Goal: Navigation & Orientation: Find specific page/section

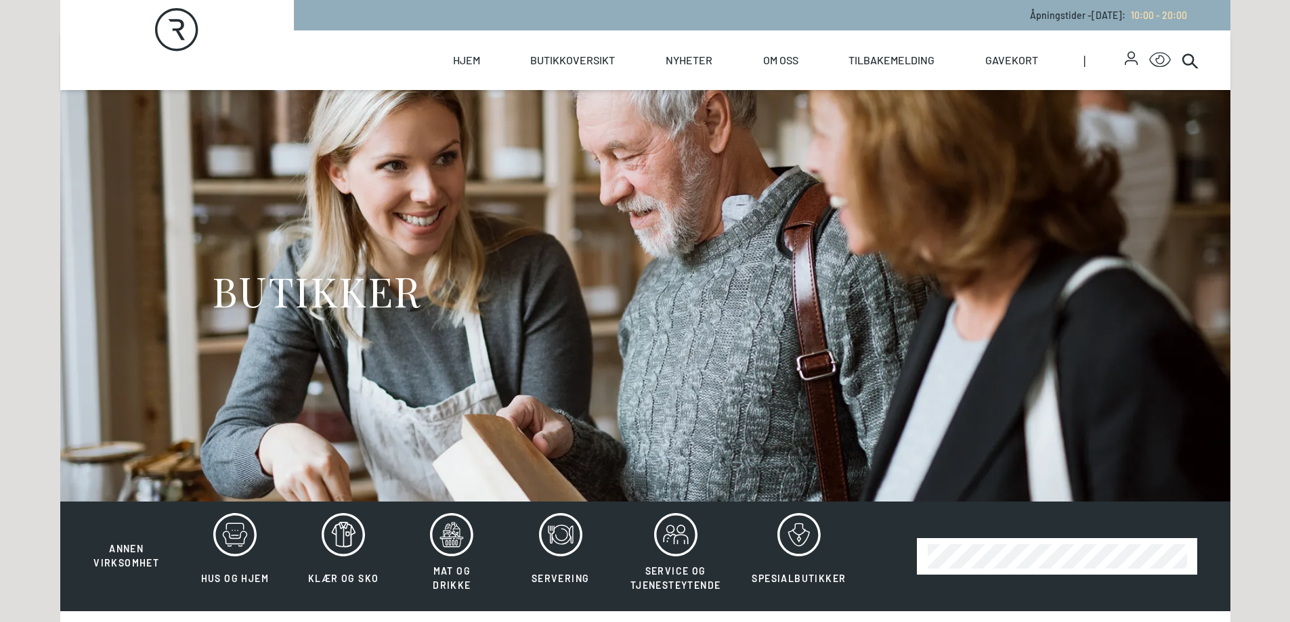
scroll to position [203, 0]
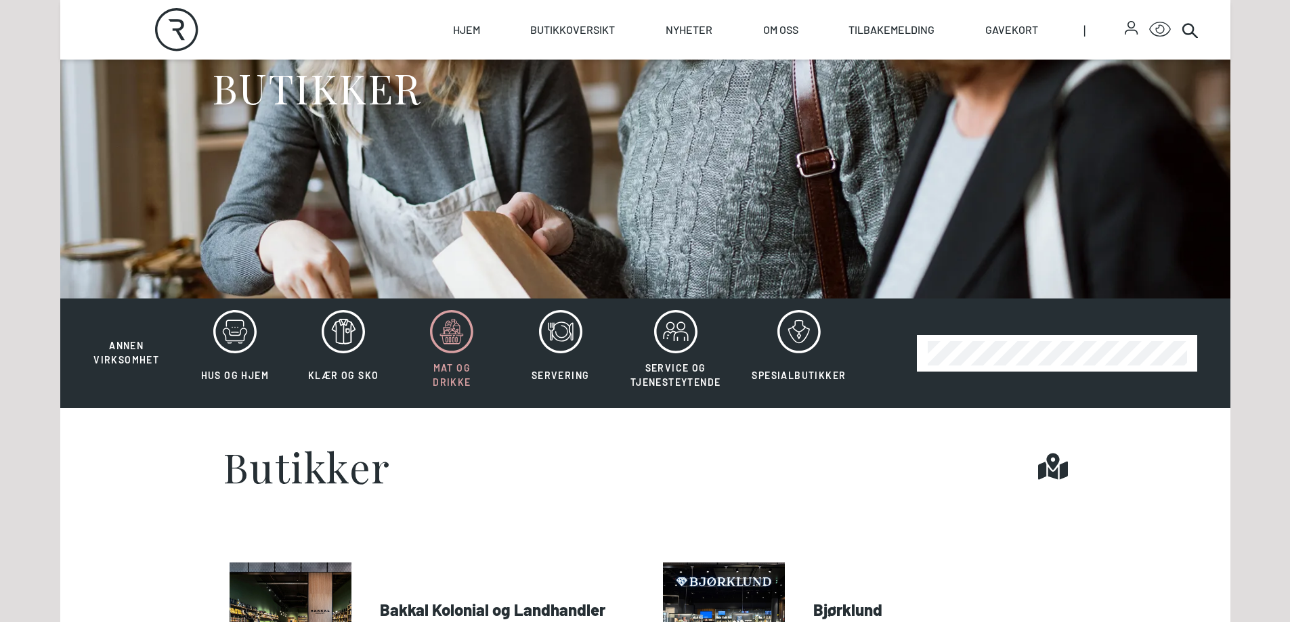
click at [460, 332] on icon at bounding box center [451, 331] width 43 height 43
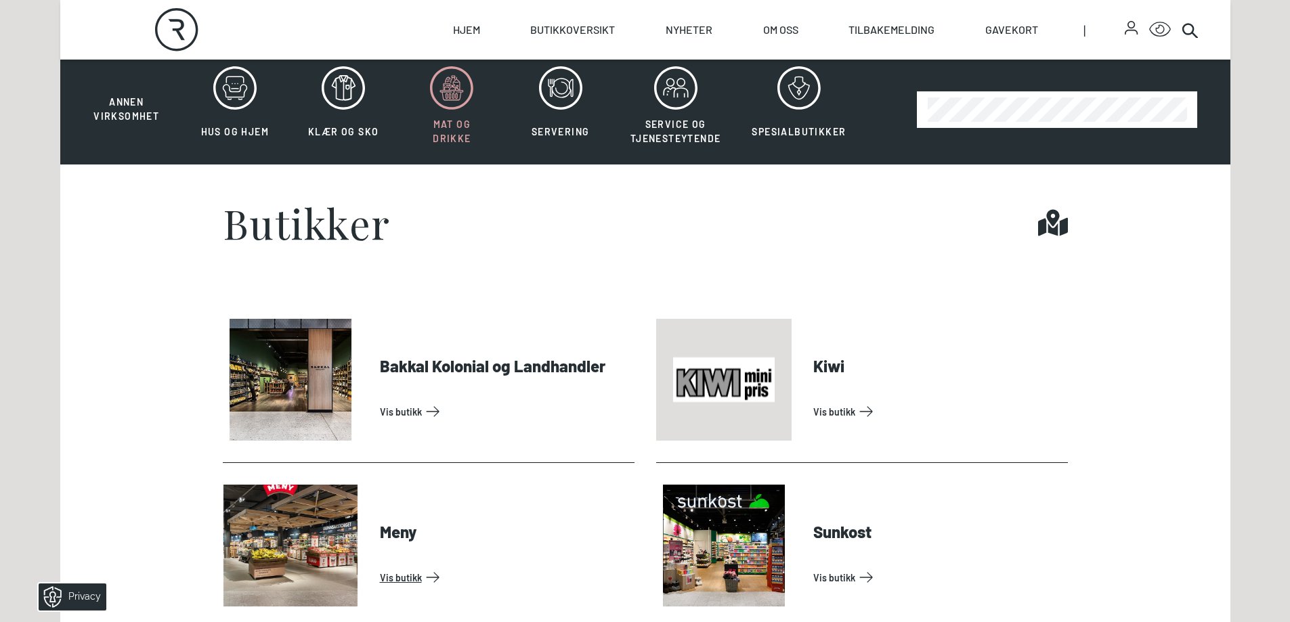
scroll to position [406, 0]
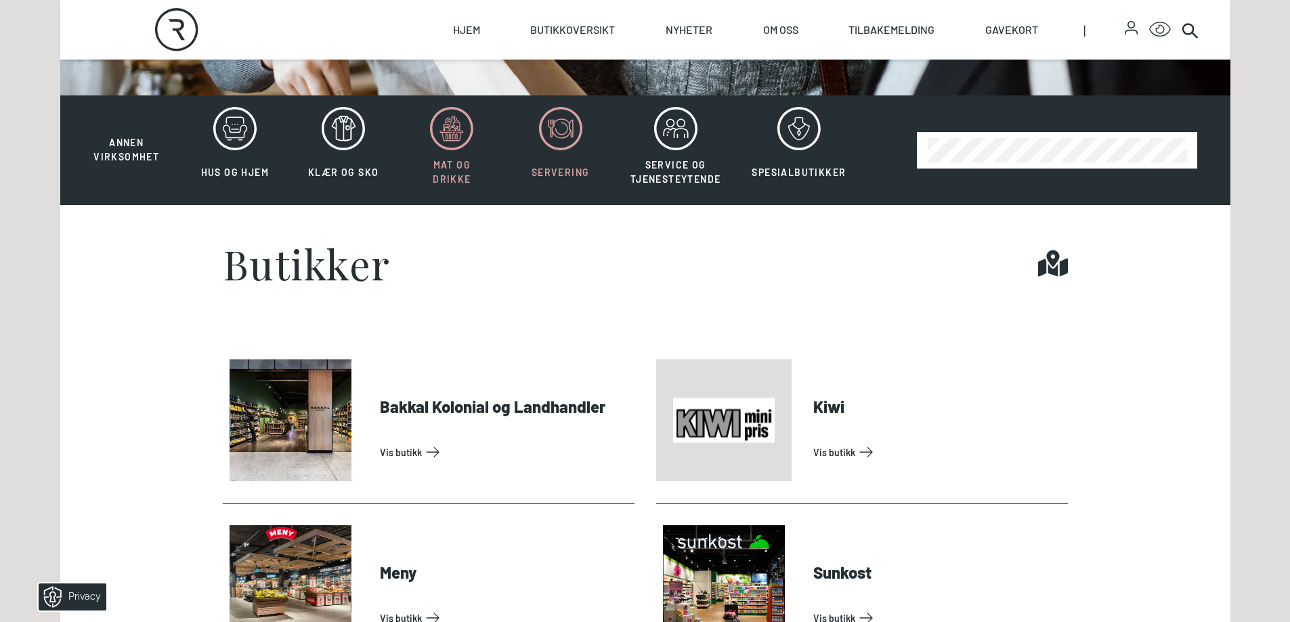
click at [567, 129] on icon at bounding box center [561, 128] width 19 height 19
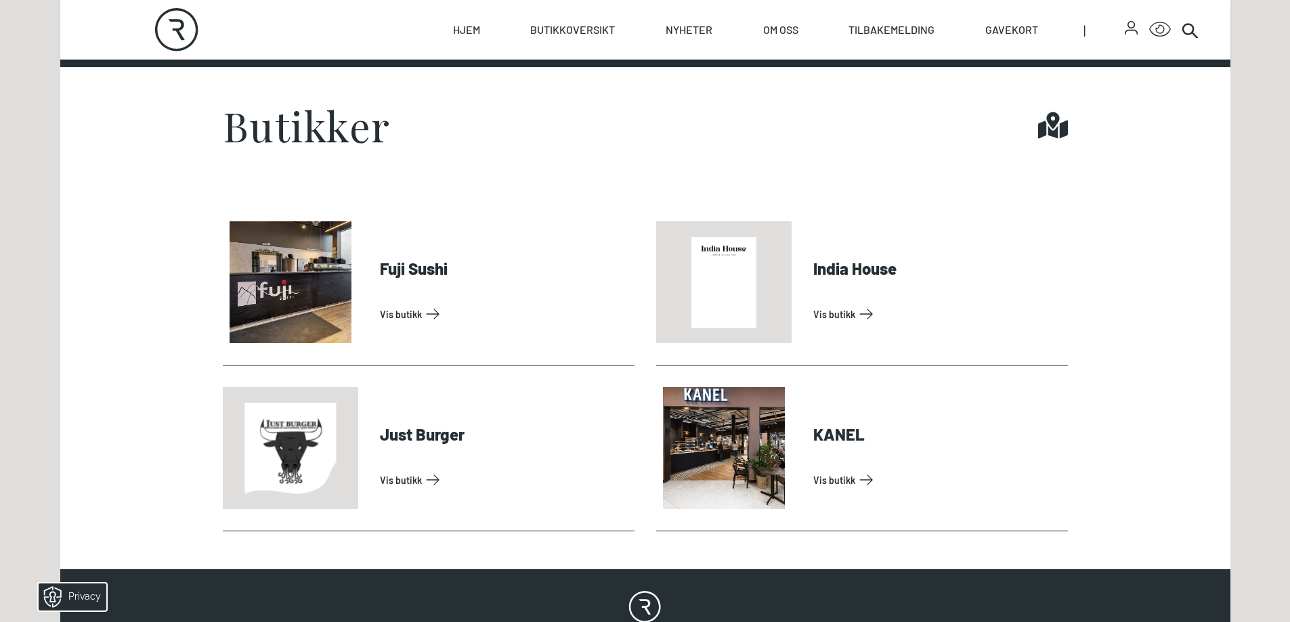
scroll to position [609, 0]
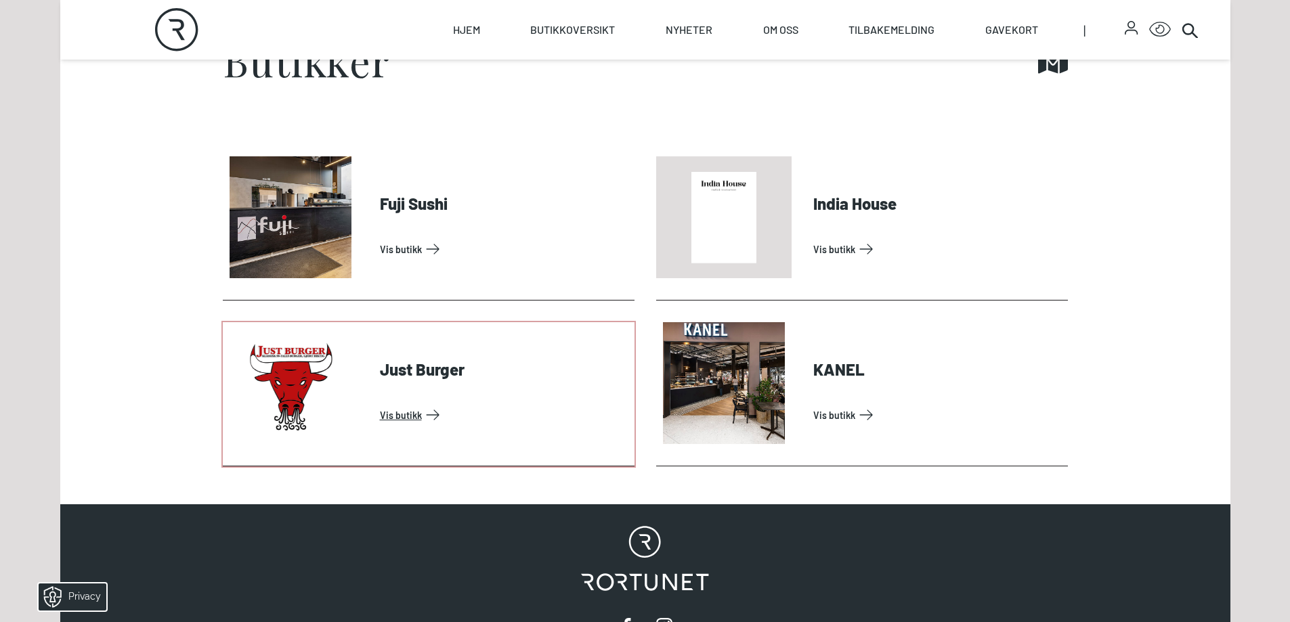
click at [407, 416] on link "Vis butikk" at bounding box center [504, 415] width 249 height 22
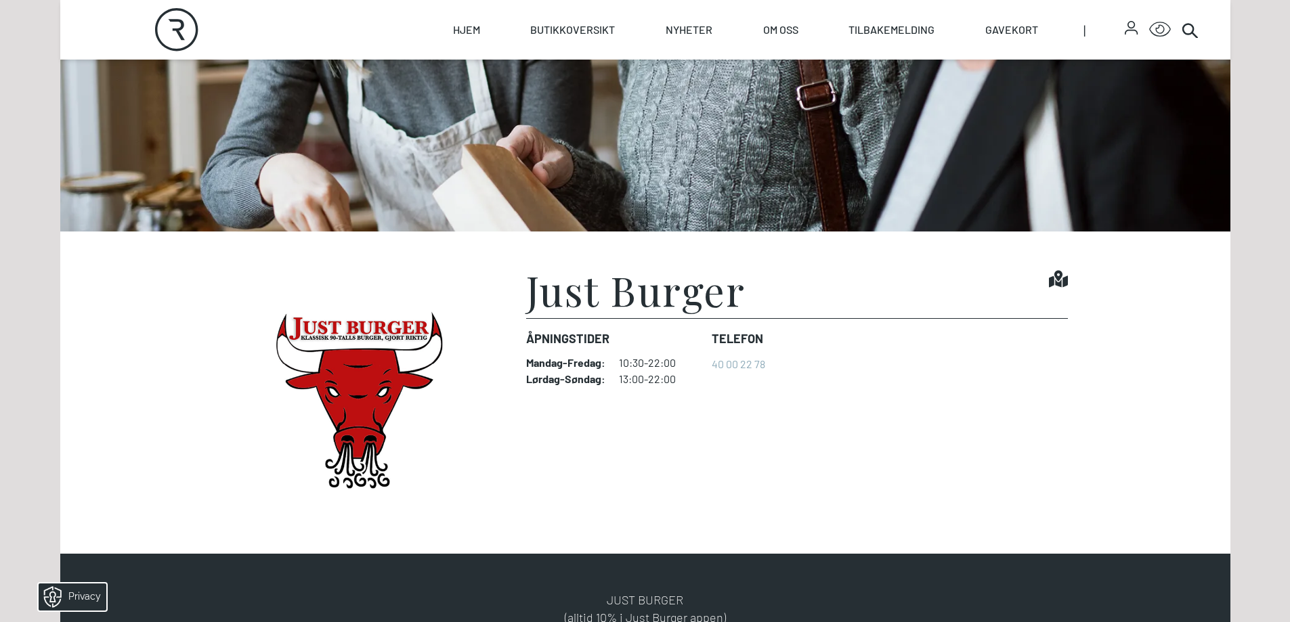
scroll to position [339, 0]
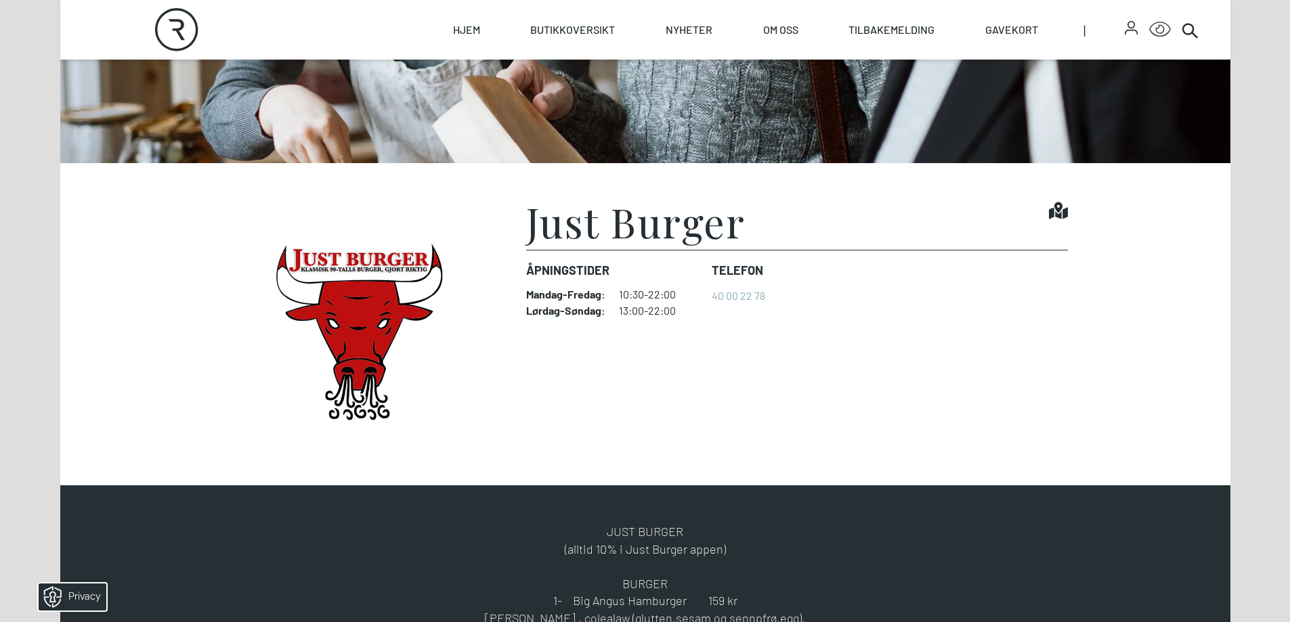
click at [412, 294] on img at bounding box center [358, 324] width 271 height 246
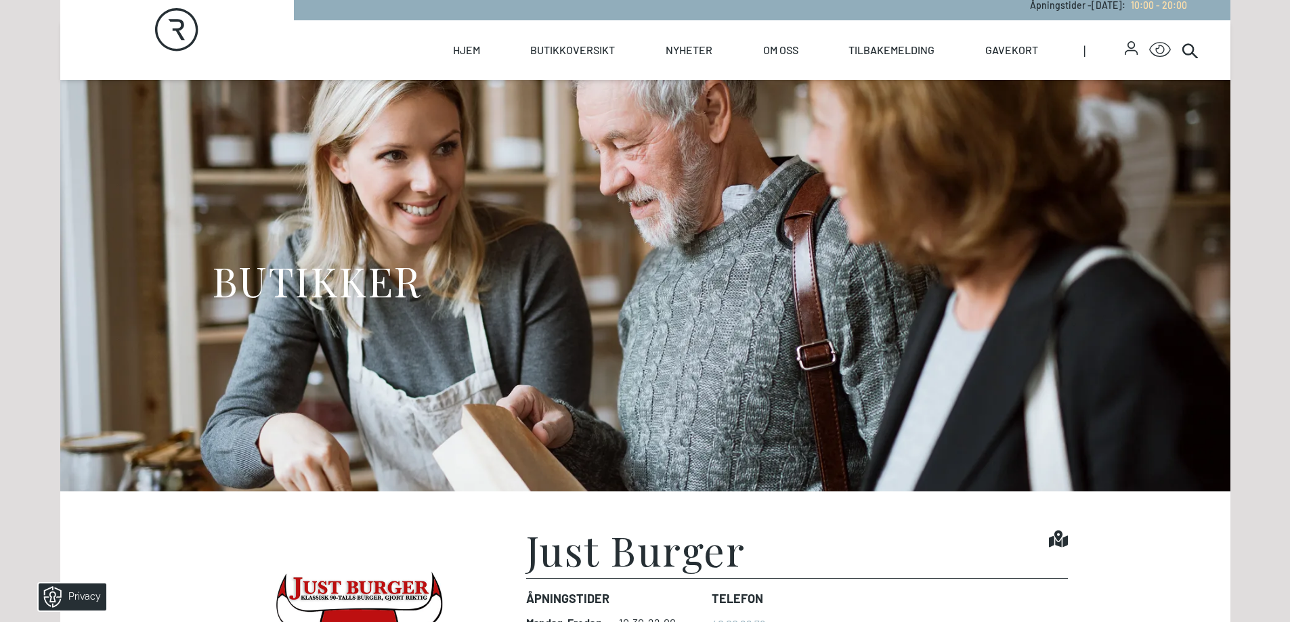
scroll to position [0, 0]
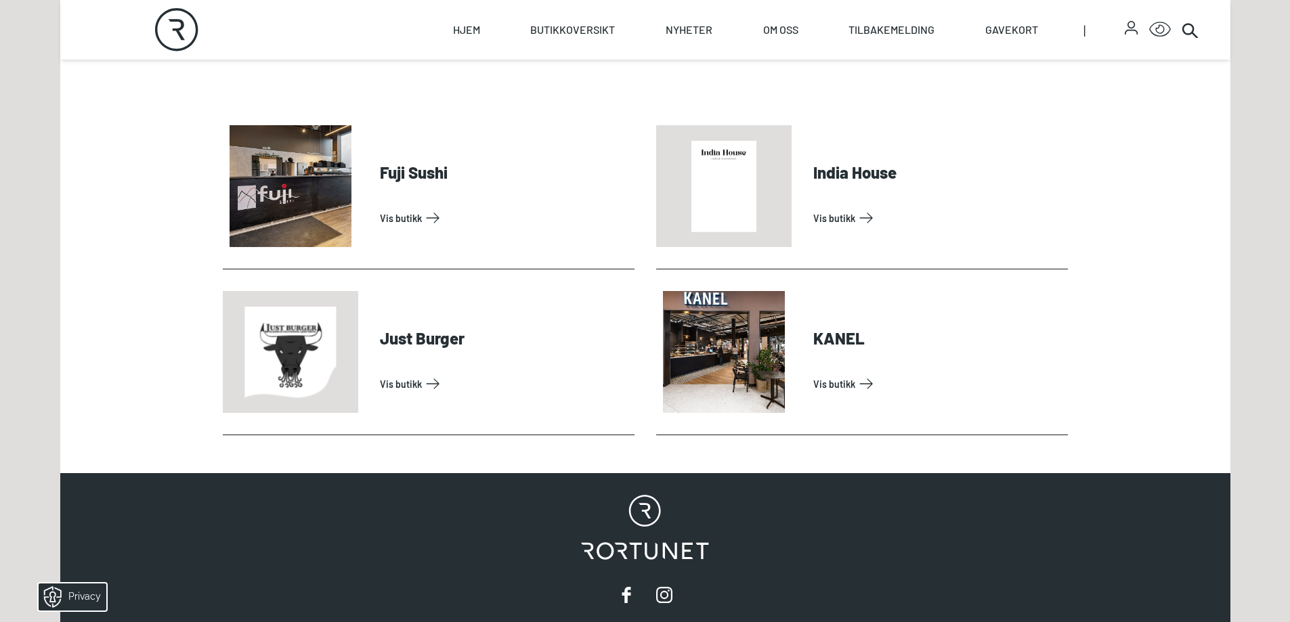
scroll to position [609, 0]
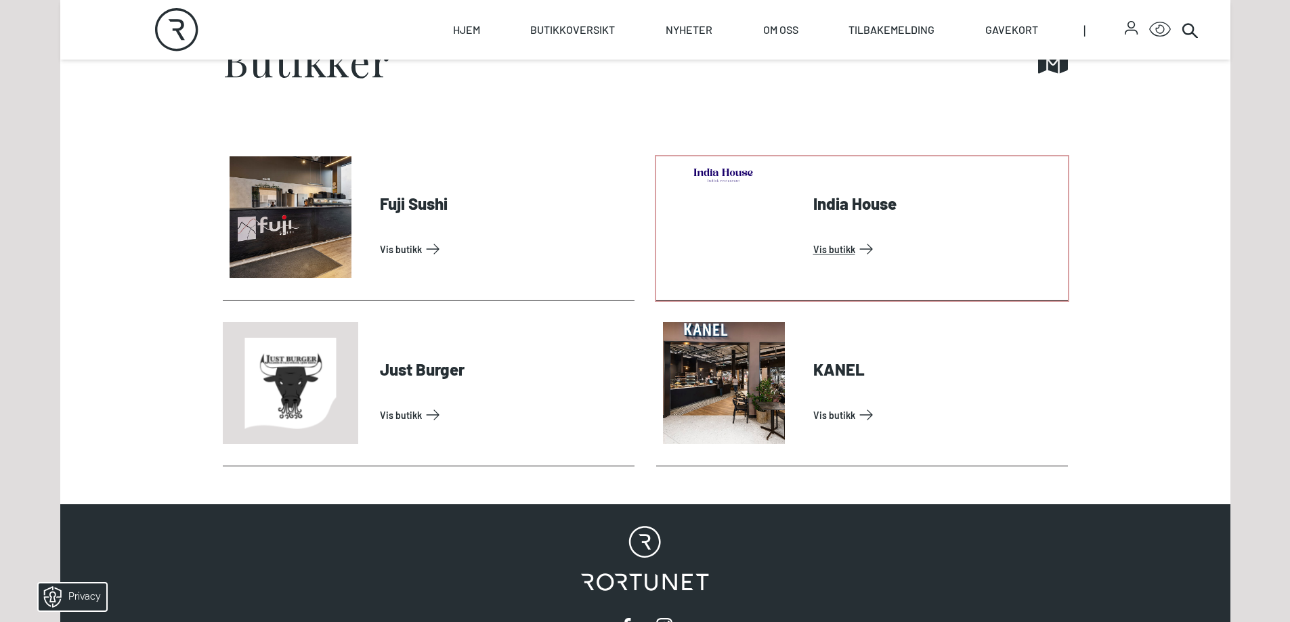
click at [839, 238] on link "Vis butikk" at bounding box center [937, 249] width 249 height 22
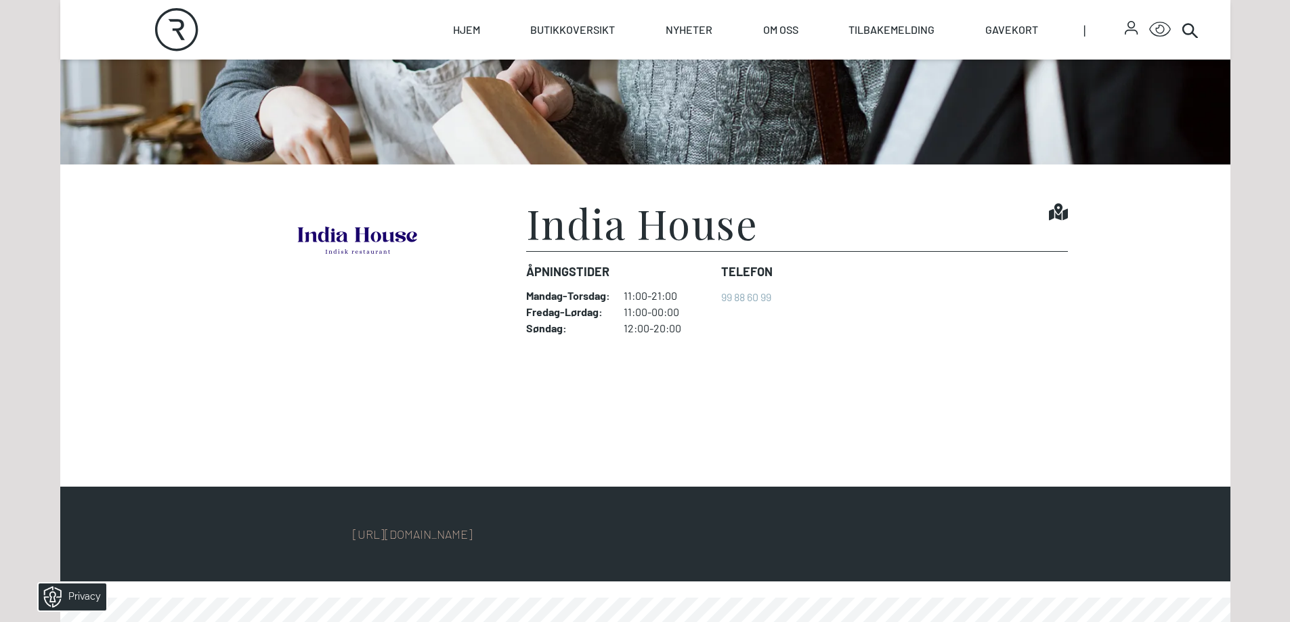
scroll to position [339, 0]
